Goal: Information Seeking & Learning: Understand process/instructions

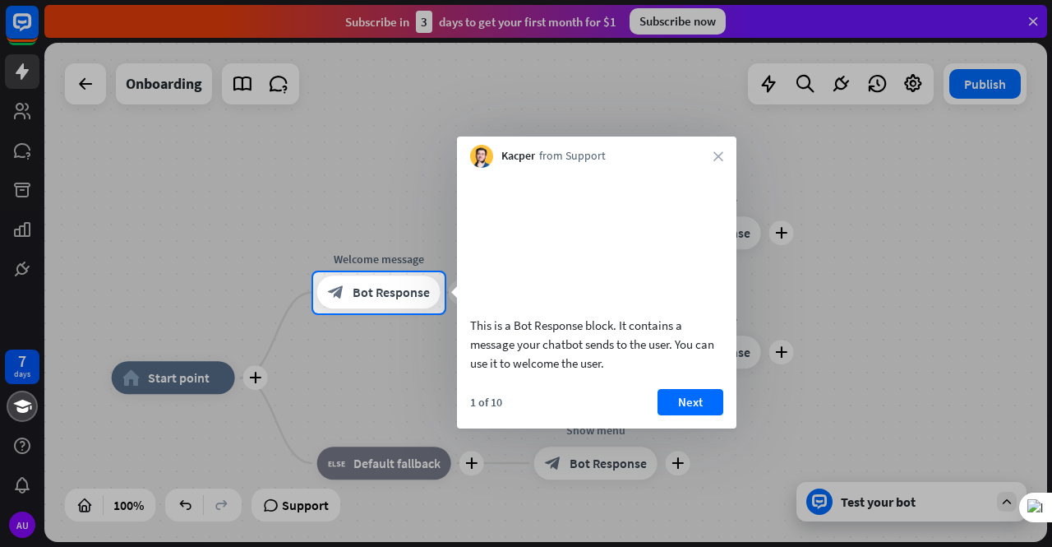
click at [171, 121] on div at bounding box center [526, 136] width 1052 height 272
click at [219, 125] on div at bounding box center [526, 136] width 1052 height 272
click at [712, 415] on button "Next" at bounding box center [691, 402] width 66 height 26
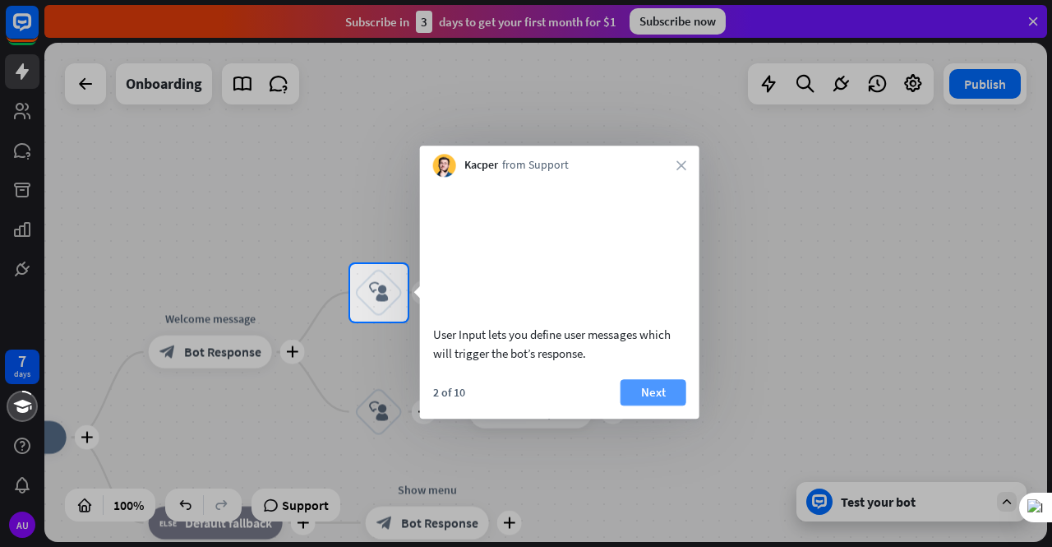
click at [653, 405] on button "Next" at bounding box center [654, 392] width 66 height 26
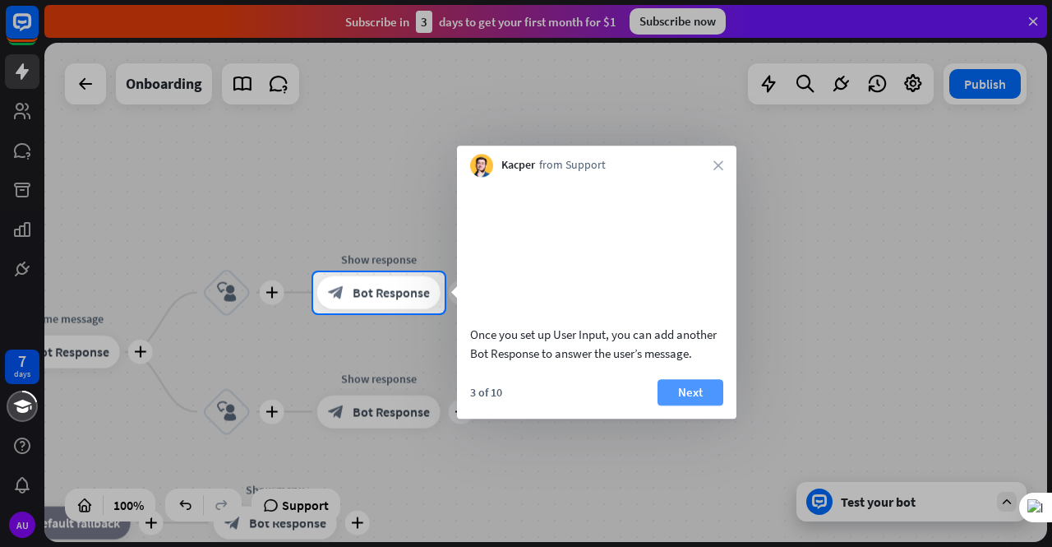
click at [708, 405] on button "Next" at bounding box center [691, 392] width 66 height 26
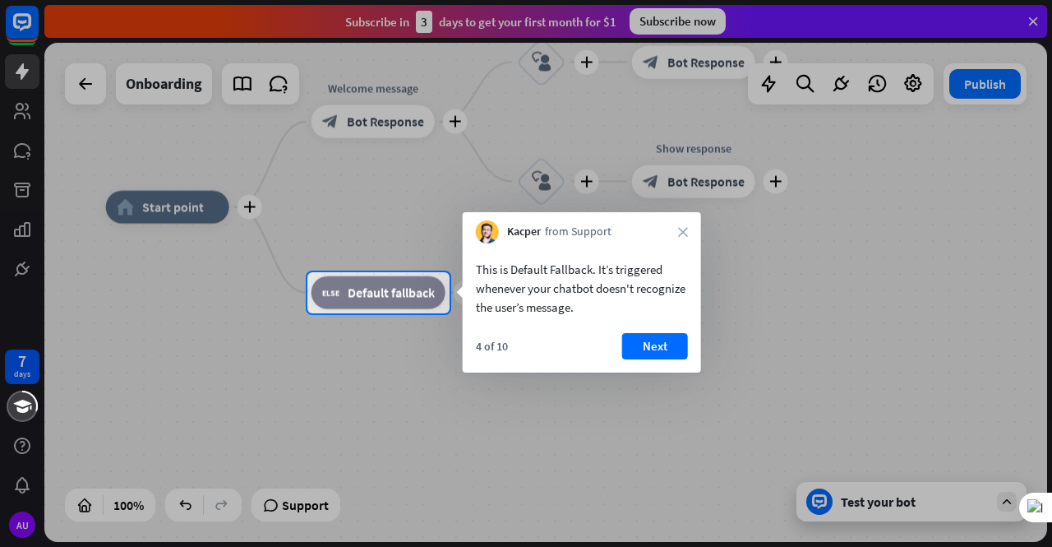
click at [654, 335] on button "Next" at bounding box center [655, 346] width 66 height 26
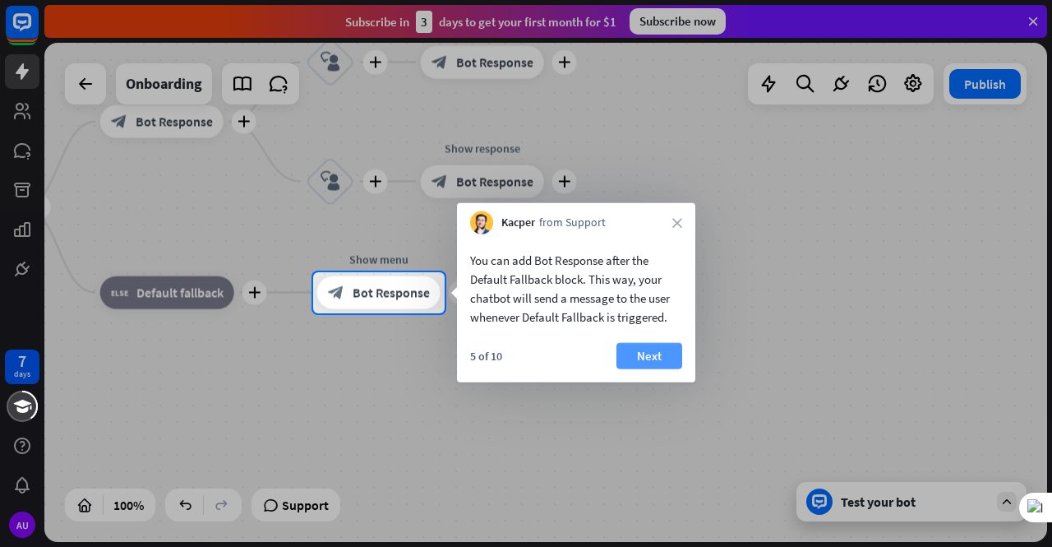
click at [627, 355] on button "Next" at bounding box center [650, 356] width 66 height 26
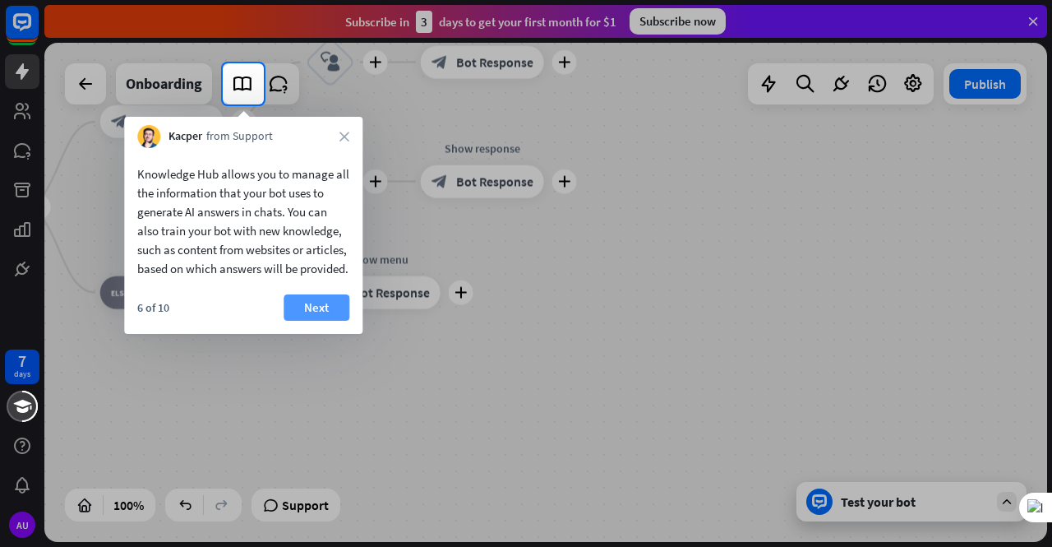
click at [339, 321] on button "Next" at bounding box center [317, 307] width 66 height 26
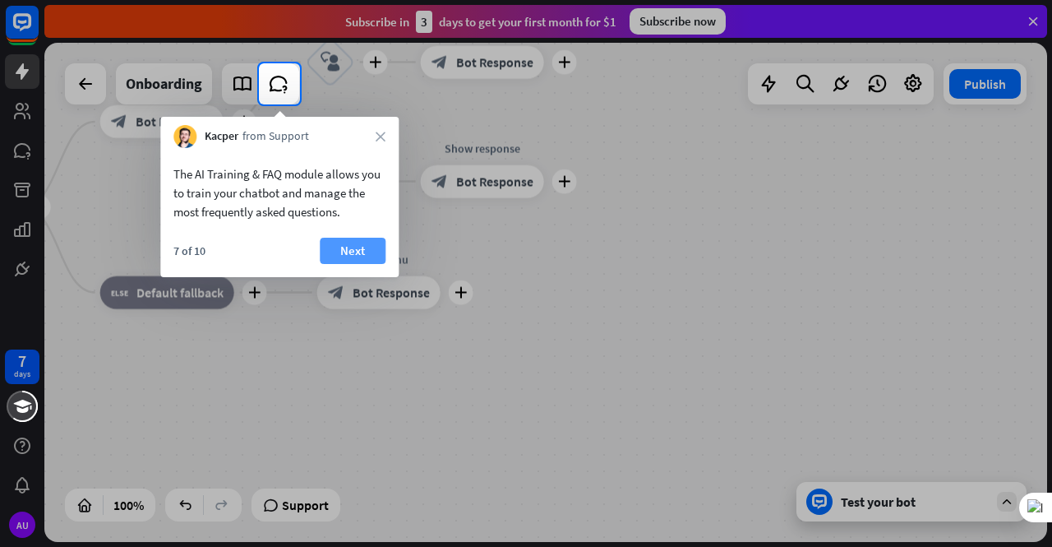
click at [322, 251] on button "Next" at bounding box center [353, 251] width 66 height 26
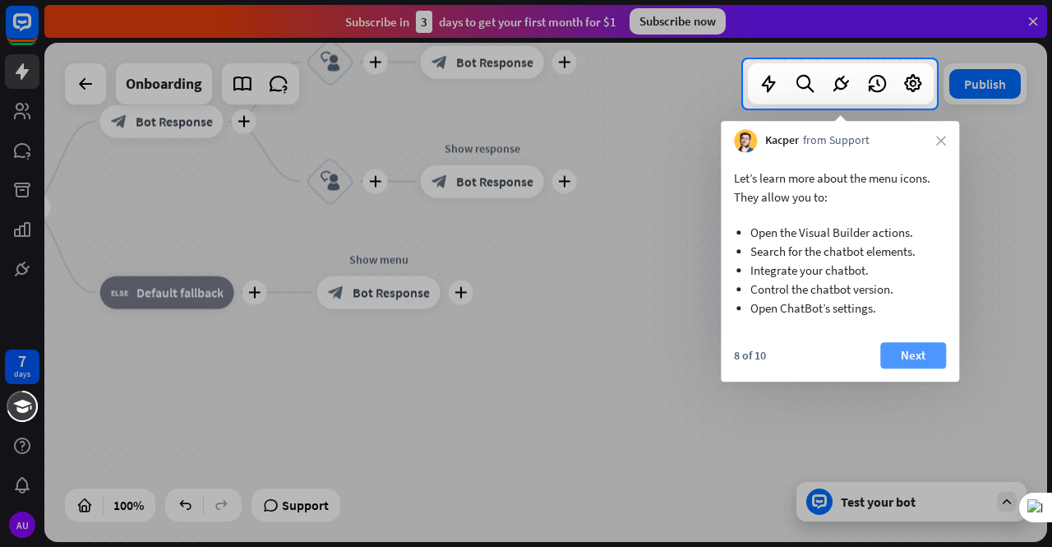
click at [908, 361] on button "Next" at bounding box center [913, 355] width 66 height 26
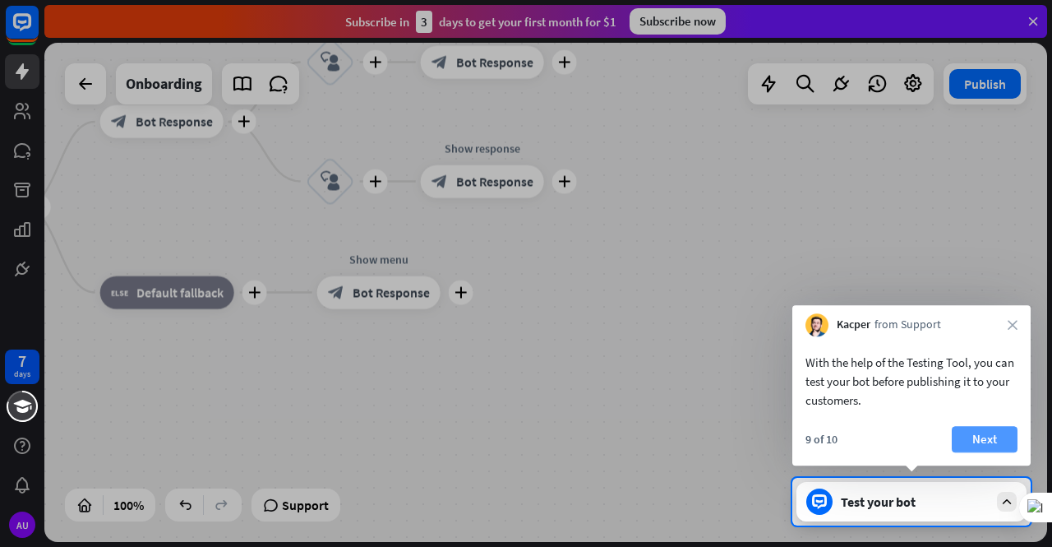
click at [984, 435] on button "Next" at bounding box center [985, 439] width 66 height 26
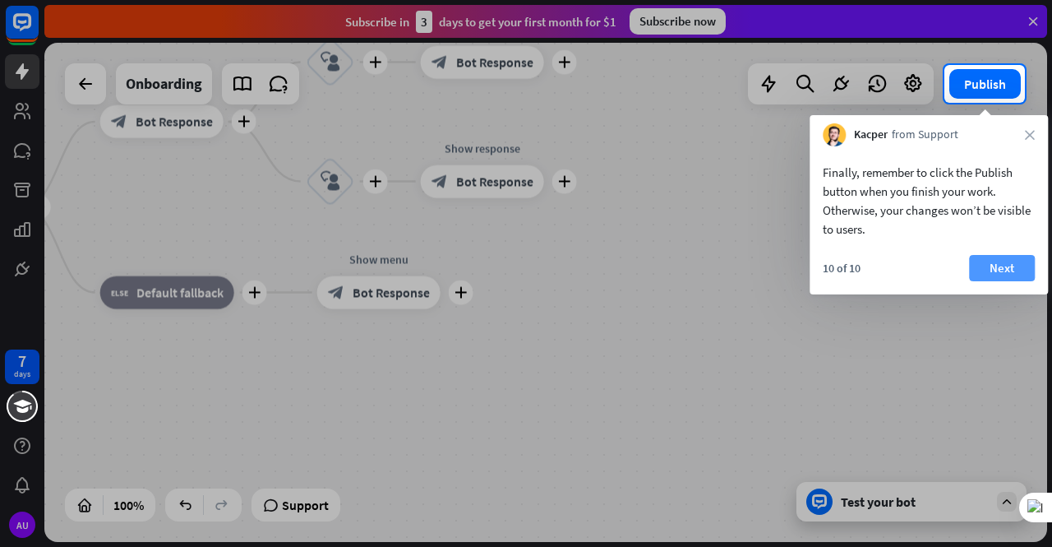
click at [1013, 274] on button "Next" at bounding box center [1002, 268] width 66 height 26
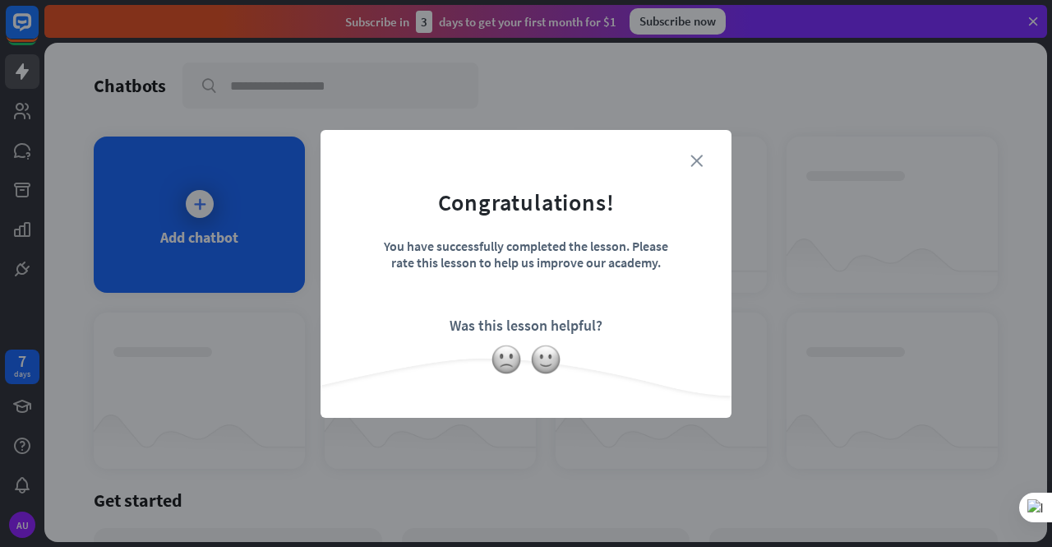
click at [699, 160] on icon "close" at bounding box center [697, 161] width 12 height 12
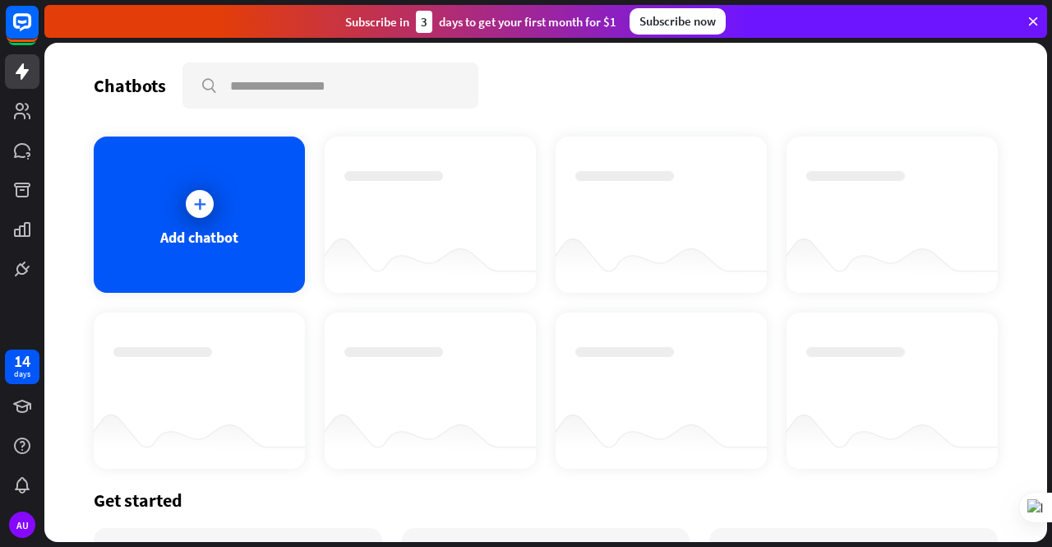
click at [183, 219] on div at bounding box center [545, 292] width 1003 height 499
click at [196, 203] on icon at bounding box center [200, 204] width 16 height 16
